Goal: Find specific fact: Find specific fact

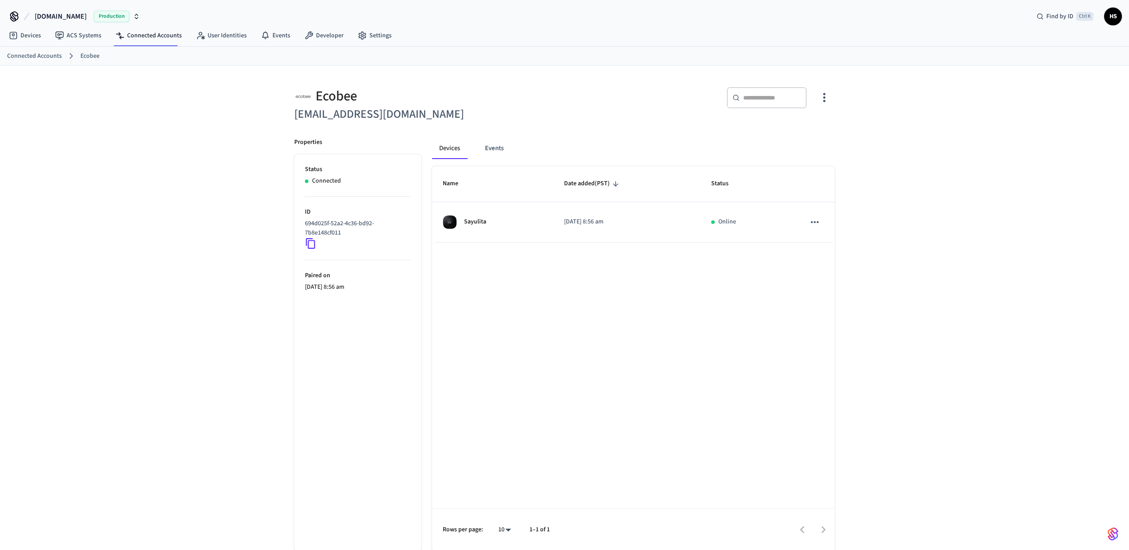
click at [353, 112] on h6 "[EMAIL_ADDRESS][DOMAIN_NAME]" at bounding box center [426, 114] width 265 height 18
copy div "[EMAIL_ADDRESS][DOMAIN_NAME]"
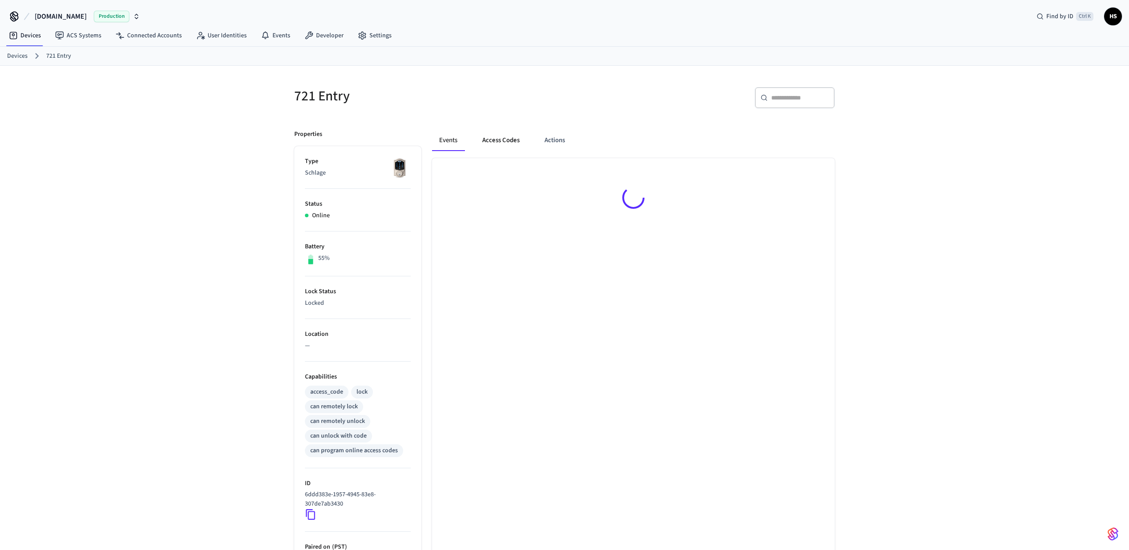
click at [501, 145] on button "Access Codes" at bounding box center [501, 140] width 52 height 21
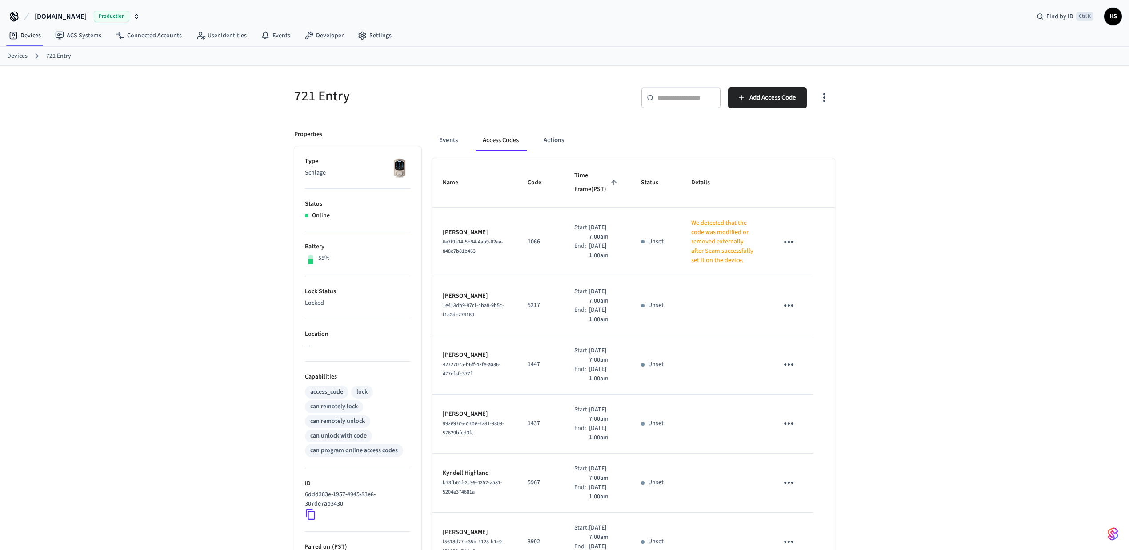
click at [694, 233] on p "We detected that the code was modified or removed externally after Seam success…" at bounding box center [723, 242] width 65 height 47
copy tr "We detected that the code was modified or removed externally after Seam success…"
click at [932, 179] on div "721 Entry ​ ​ Add Access Code Properties Type Schlage Status Online Battery 55%…" at bounding box center [564, 454] width 1129 height 776
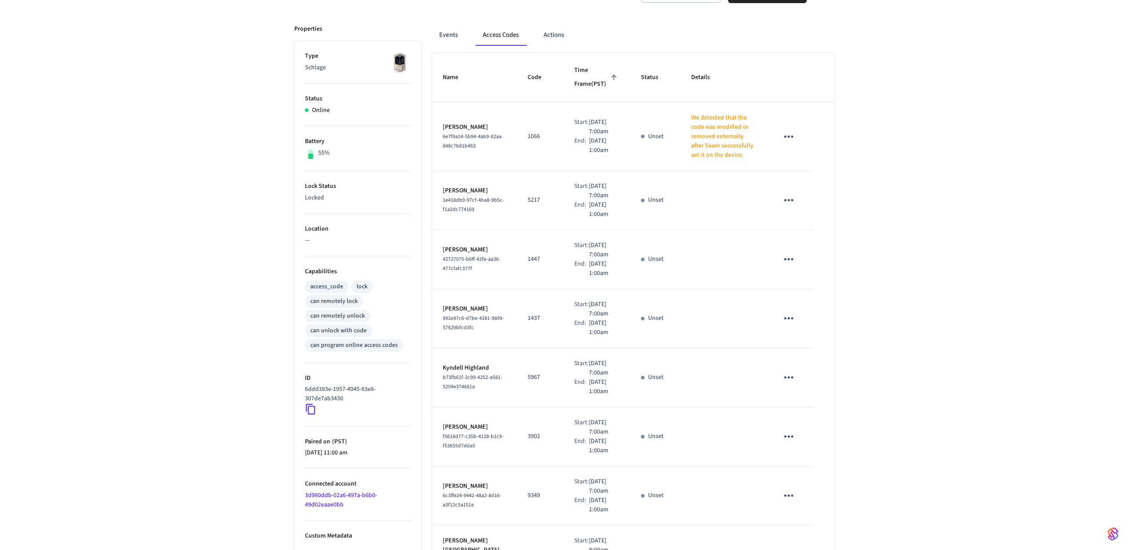
scroll to position [296, 0]
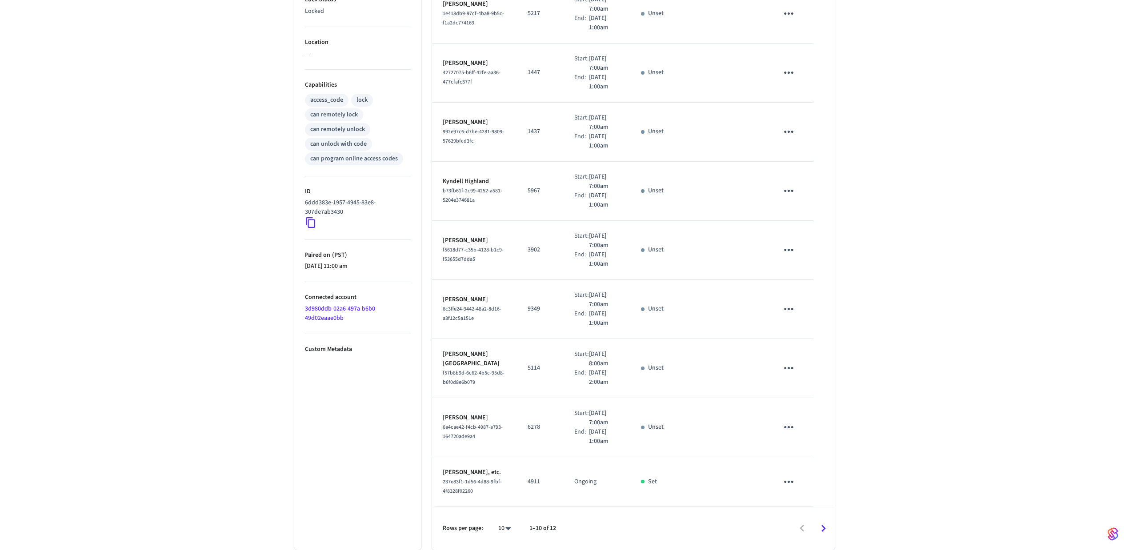
click at [338, 312] on link "3d980ddb-02a6-497a-b6b0-49d02eaae0bb" at bounding box center [341, 313] width 72 height 18
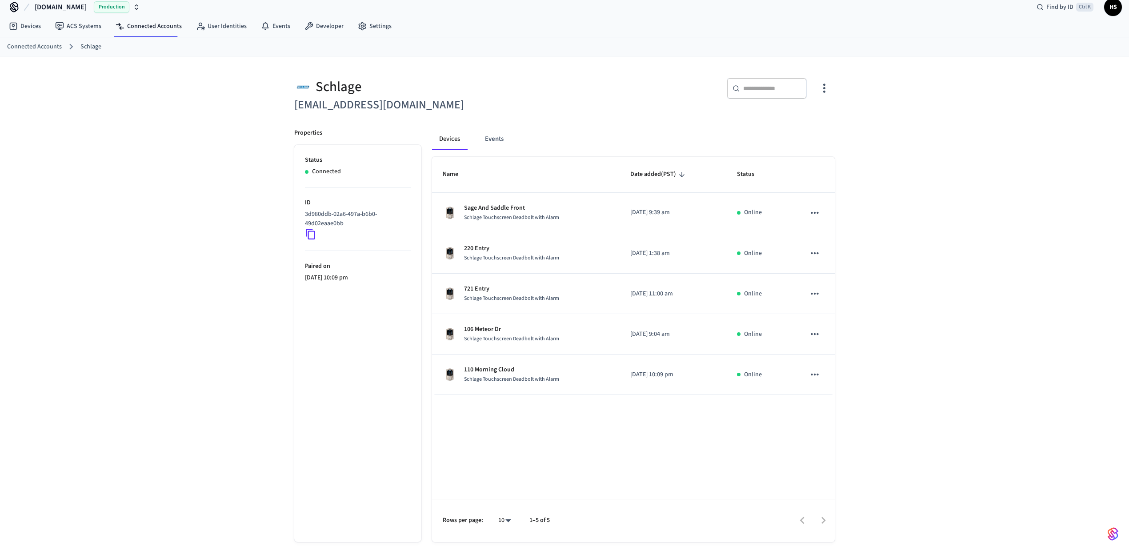
scroll to position [15, 0]
